Goal: Information Seeking & Learning: Learn about a topic

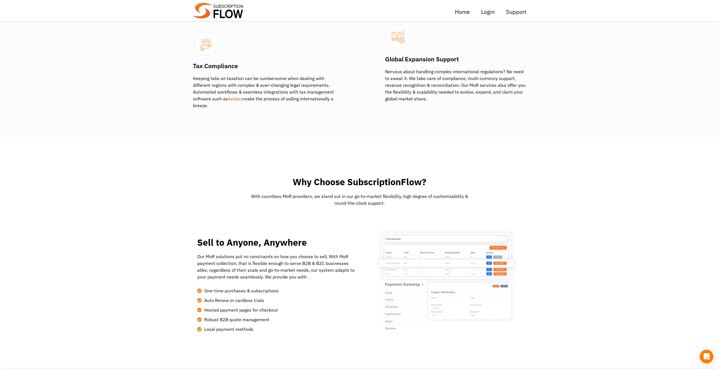
scroll to position [988, 0]
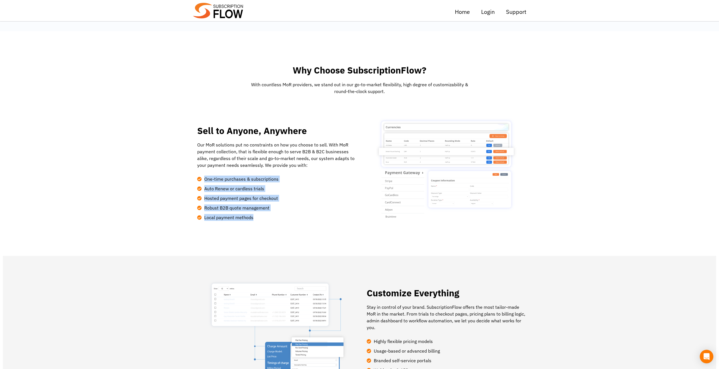
drag, startPoint x: 238, startPoint y: 154, endPoint x: 296, endPoint y: 191, distance: 69.1
click at [296, 191] on section "Sell to Anyone, Anywhere Our MoR solutions put no constraints on how you choose…" at bounding box center [359, 172] width 713 height 109
click at [296, 211] on li "Local payment methods" at bounding box center [278, 216] width 162 height 10
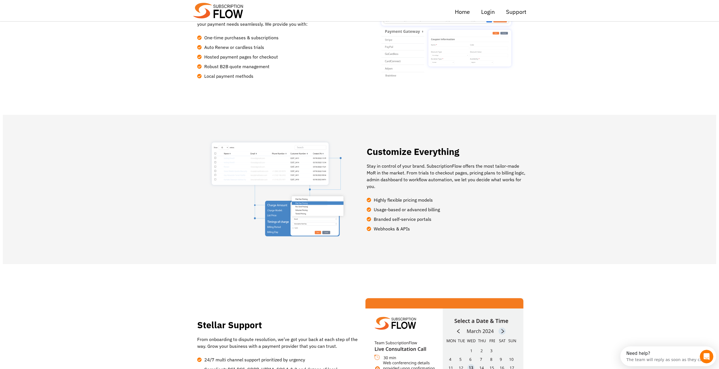
scroll to position [0, 0]
drag, startPoint x: 391, startPoint y: 176, endPoint x: 437, endPoint y: 202, distance: 52.3
click at [437, 202] on ul "Highly flexible pricing models Usage-based or advanced billing Branded self-ser…" at bounding box center [448, 212] width 162 height 38
click at [437, 222] on li "Webhooks & APIs" at bounding box center [448, 227] width 162 height 10
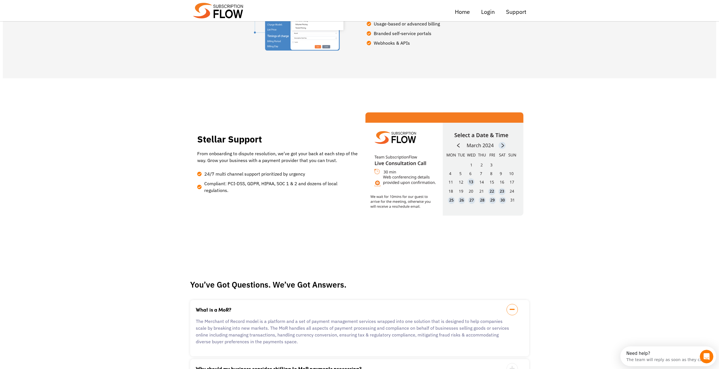
scroll to position [1318, 0]
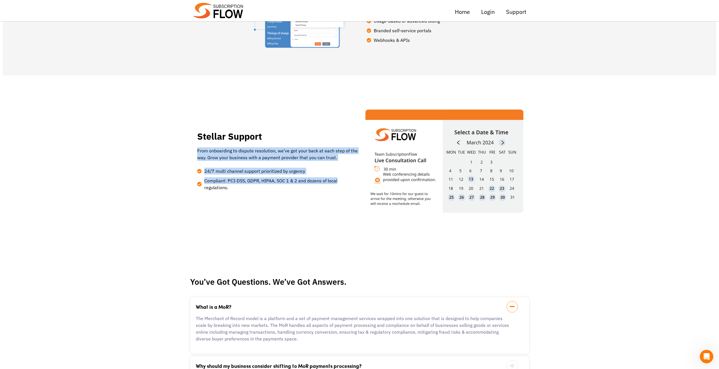
drag, startPoint x: 196, startPoint y: 123, endPoint x: 348, endPoint y: 157, distance: 155.9
click at [348, 157] on div "Stellar Support From onboarding to dispute resolution, we’ve got your back at e…" at bounding box center [274, 161] width 169 height 115
click at [348, 177] on span "Compliant: PCI-DSS, GDPR, HIPAA, SOC 1 & 2 and dozens of local regulations." at bounding box center [281, 184] width 157 height 14
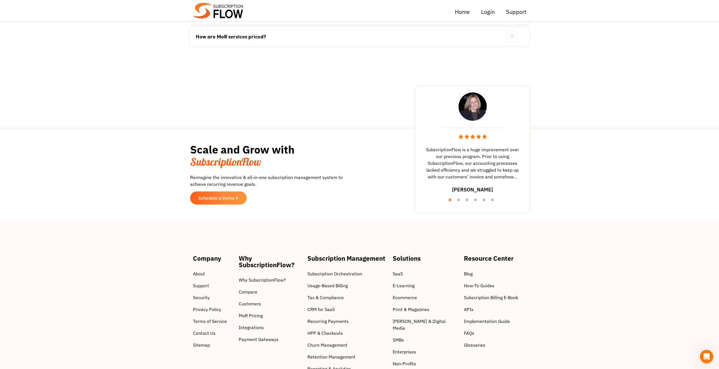
scroll to position [1788, 0]
